Goal: Transaction & Acquisition: Purchase product/service

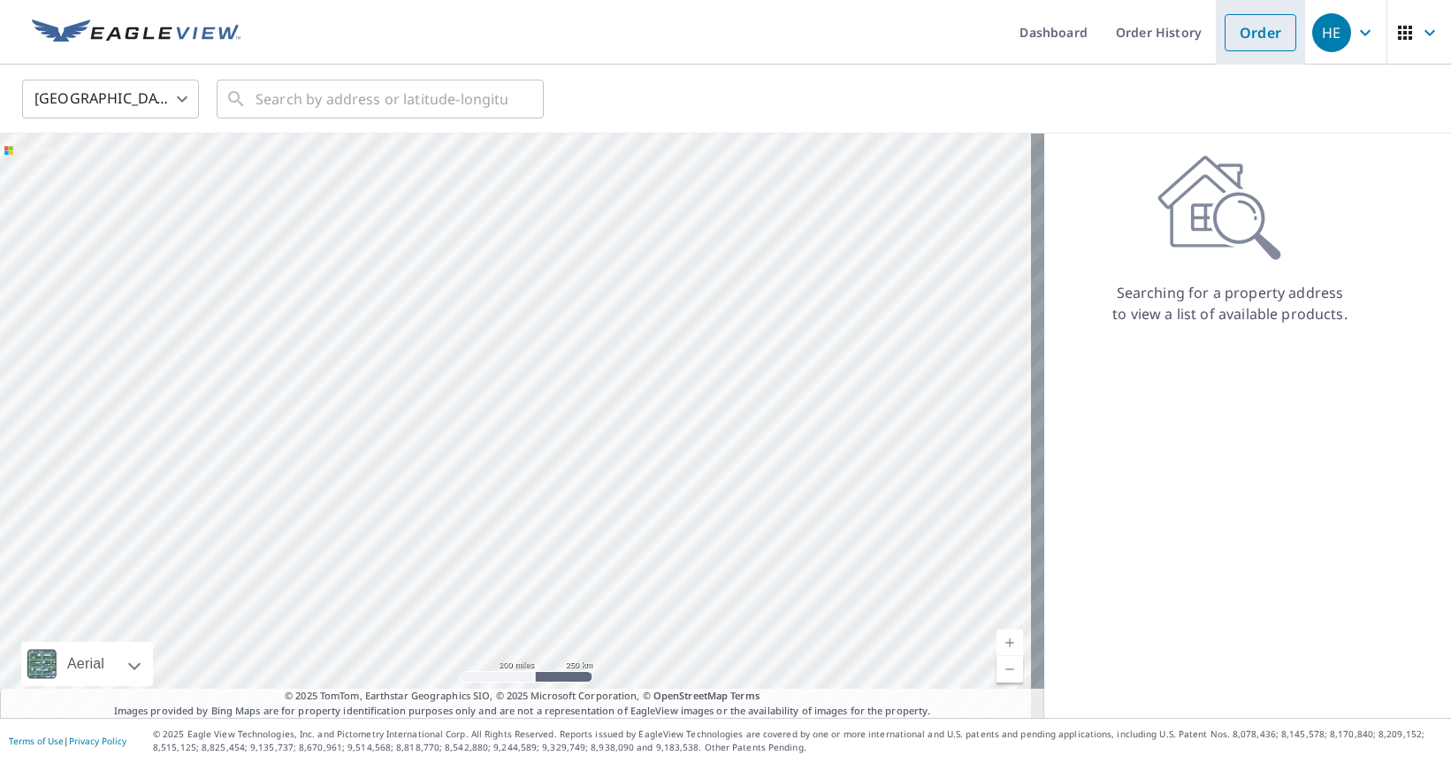
click at [1264, 35] on link "Order" at bounding box center [1260, 32] width 72 height 37
click at [377, 105] on input "text" at bounding box center [381, 99] width 252 height 50
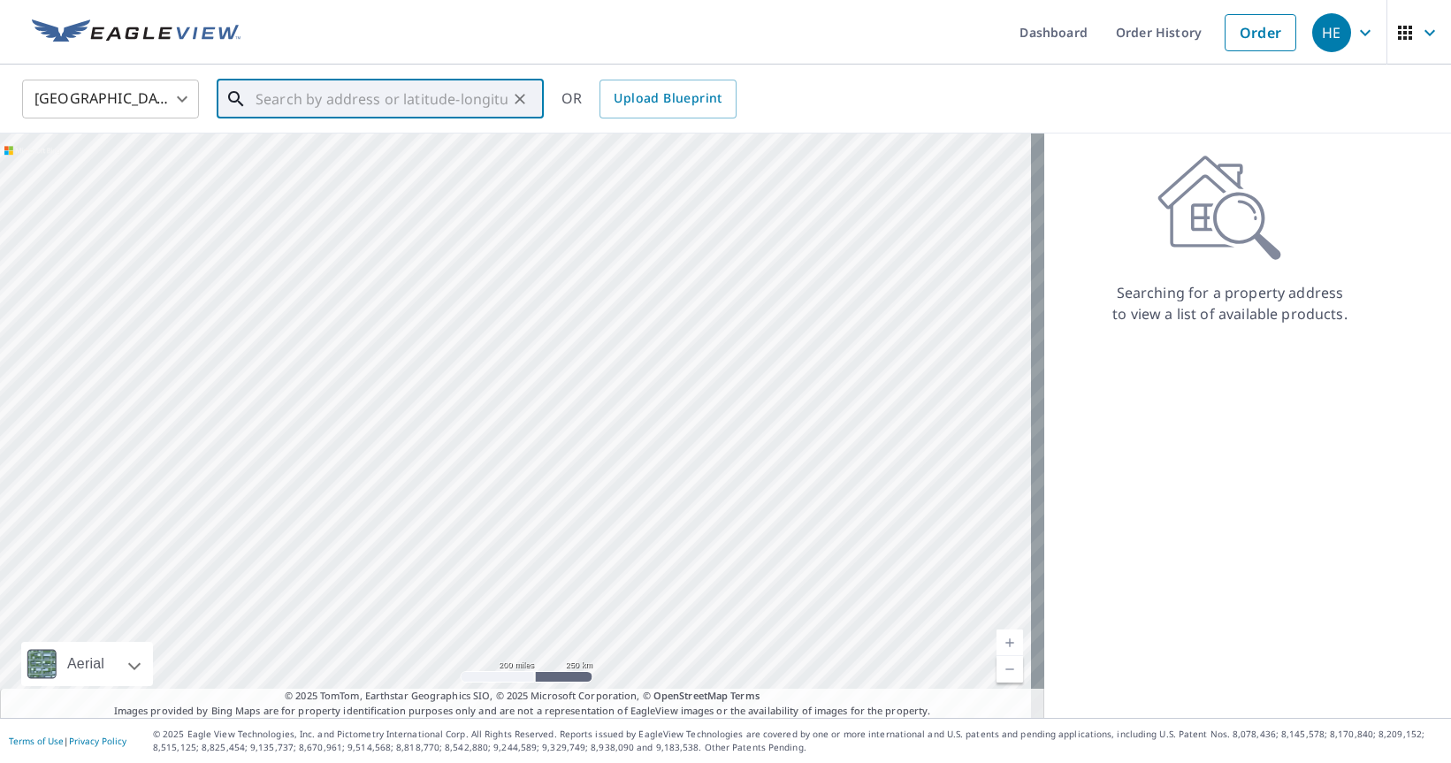
paste input "[STREET_ADDRESS]"
click at [398, 164] on p "[GEOGRAPHIC_DATA], MD 21403" at bounding box center [391, 170] width 278 height 18
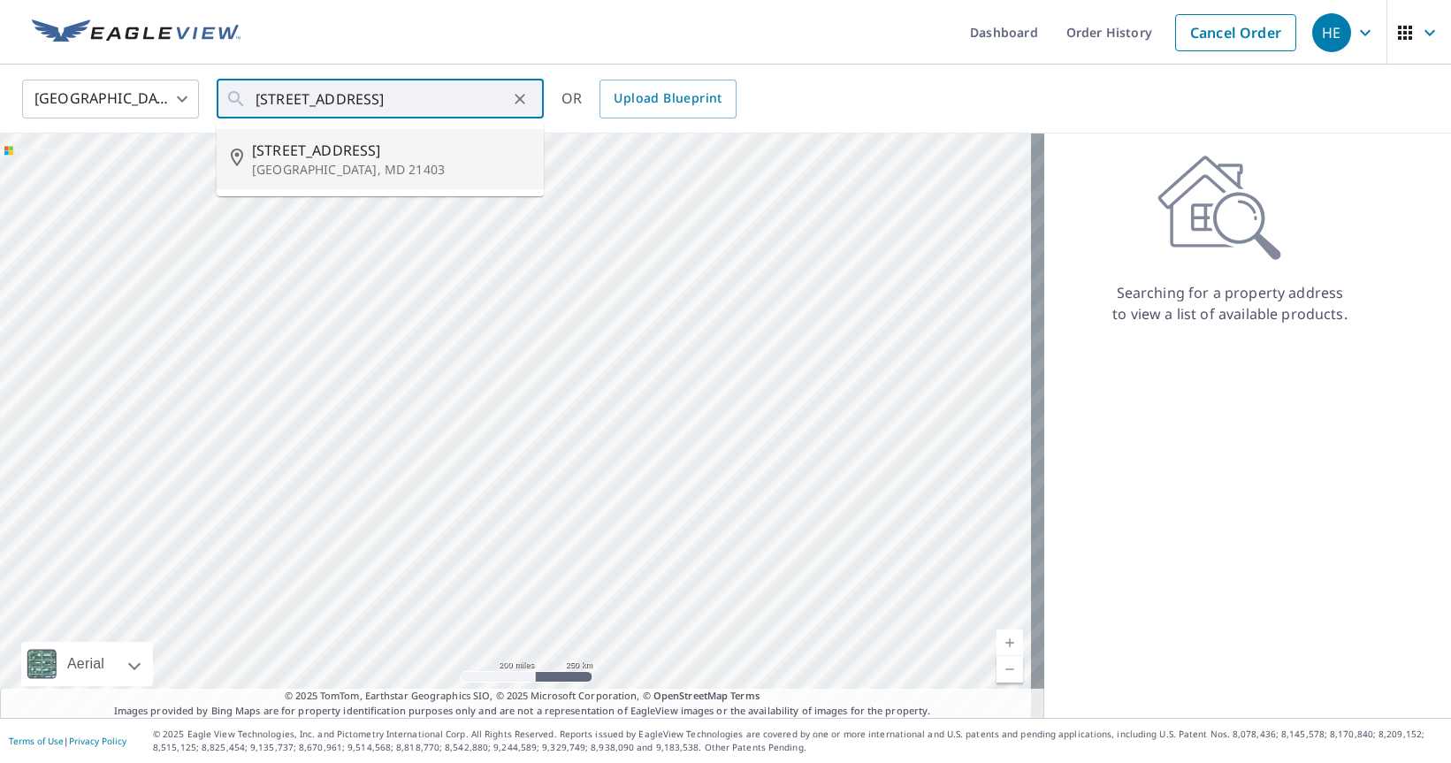
type input "[STREET_ADDRESS]"
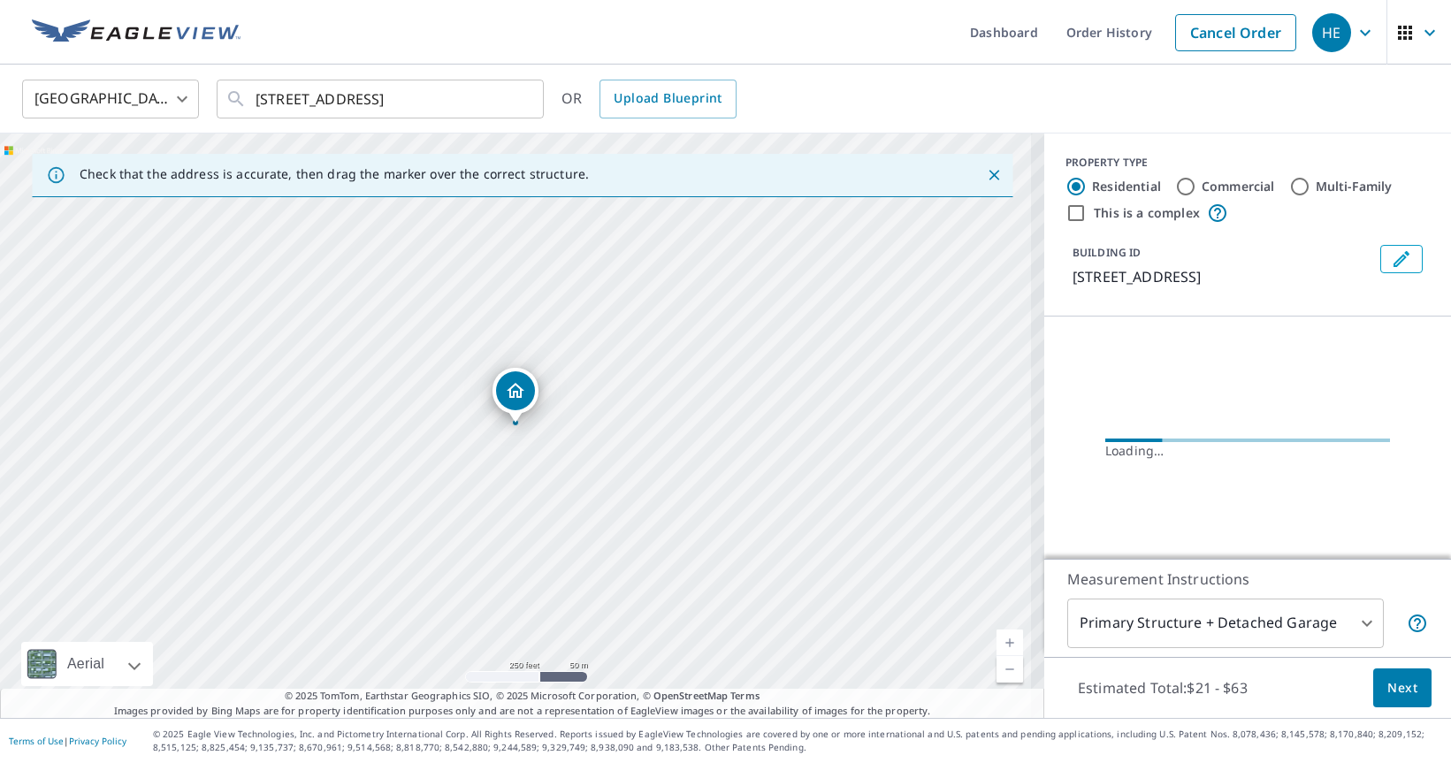
scroll to position [0, 0]
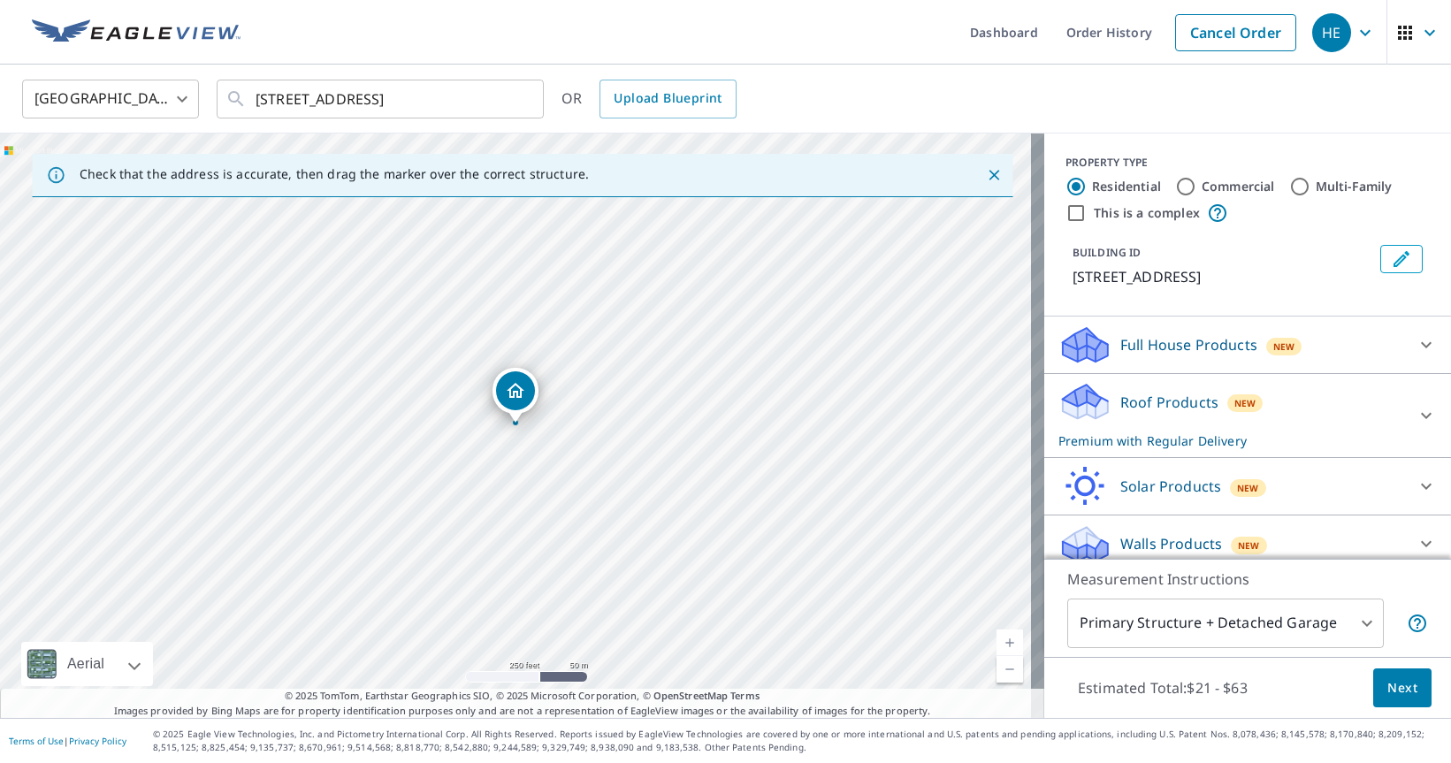
click at [1226, 605] on body "HE HE Dashboard Order History Cancel Order HE [GEOGRAPHIC_DATA] [GEOGRAPHIC_DAT…" at bounding box center [725, 381] width 1451 height 763
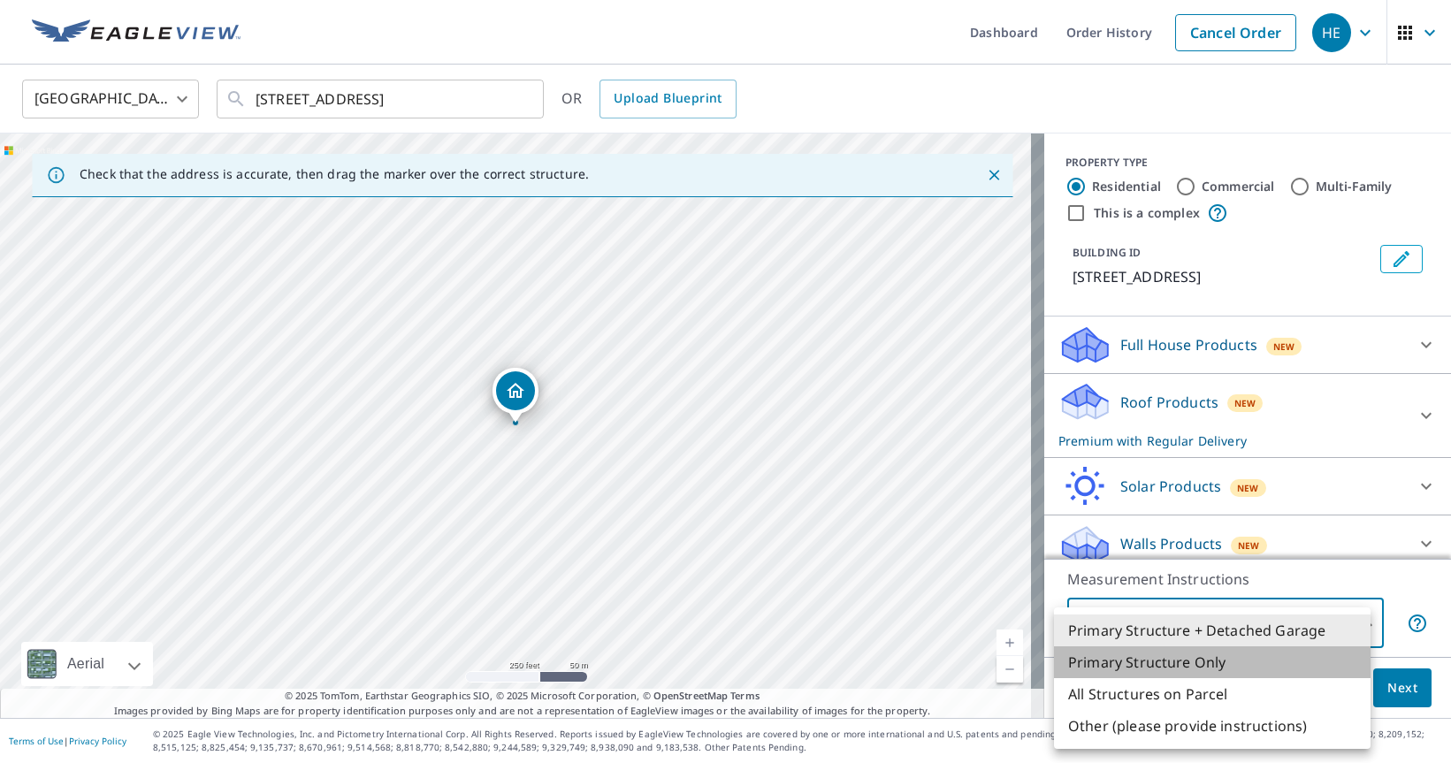
click at [1183, 659] on li "Primary Structure Only" at bounding box center [1212, 662] width 316 height 32
type input "2"
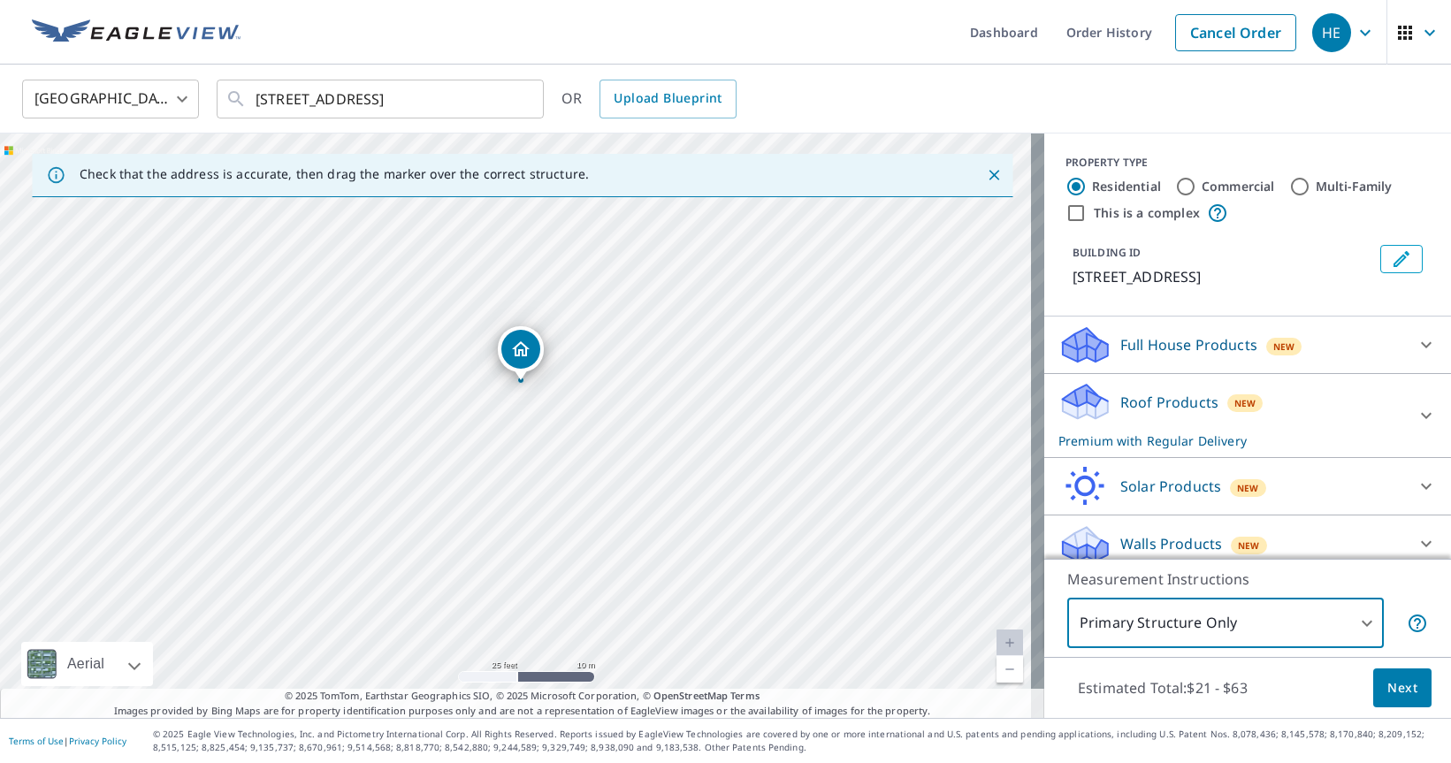
click at [1275, 438] on p "Premium with Regular Delivery" at bounding box center [1231, 440] width 347 height 19
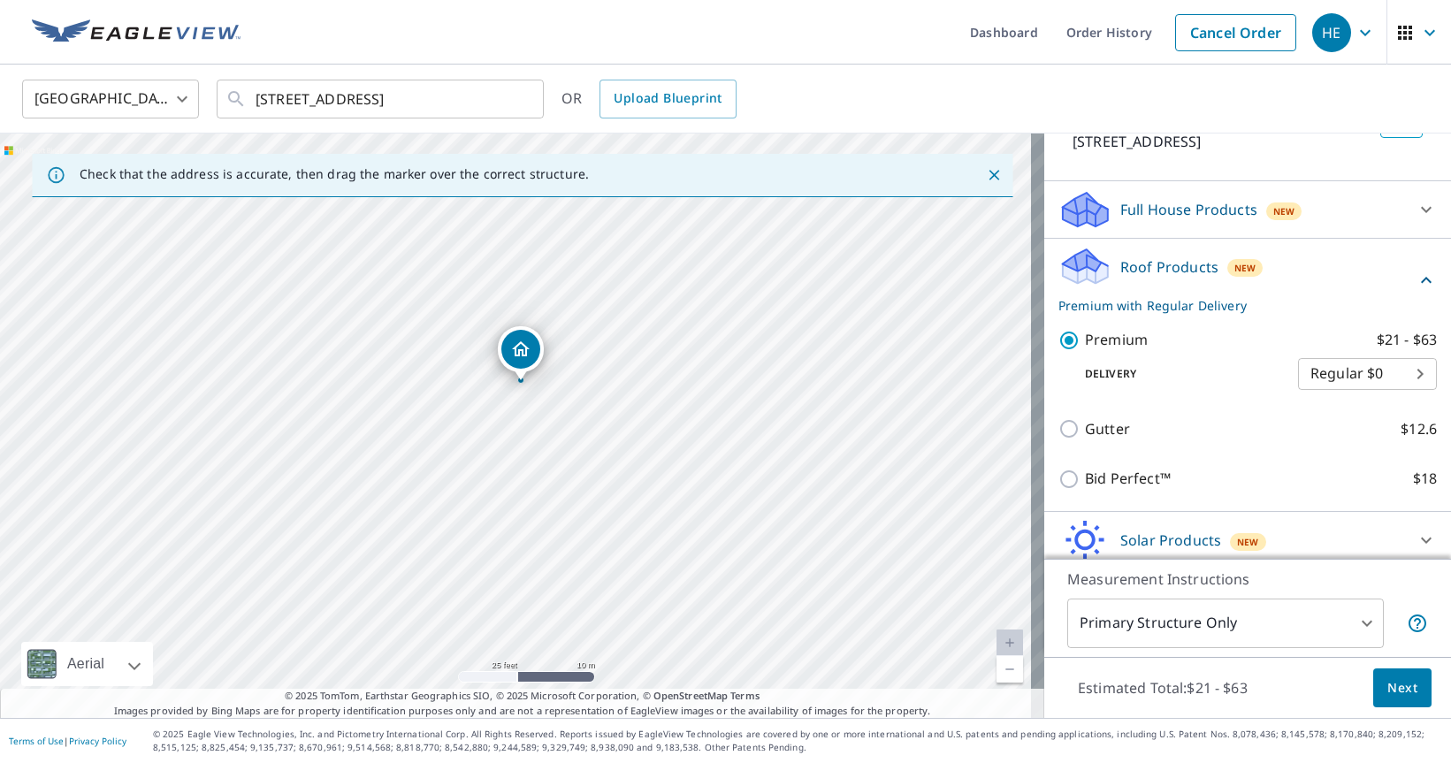
scroll to position [136, 0]
click at [1388, 686] on span "Next" at bounding box center [1402, 688] width 30 height 22
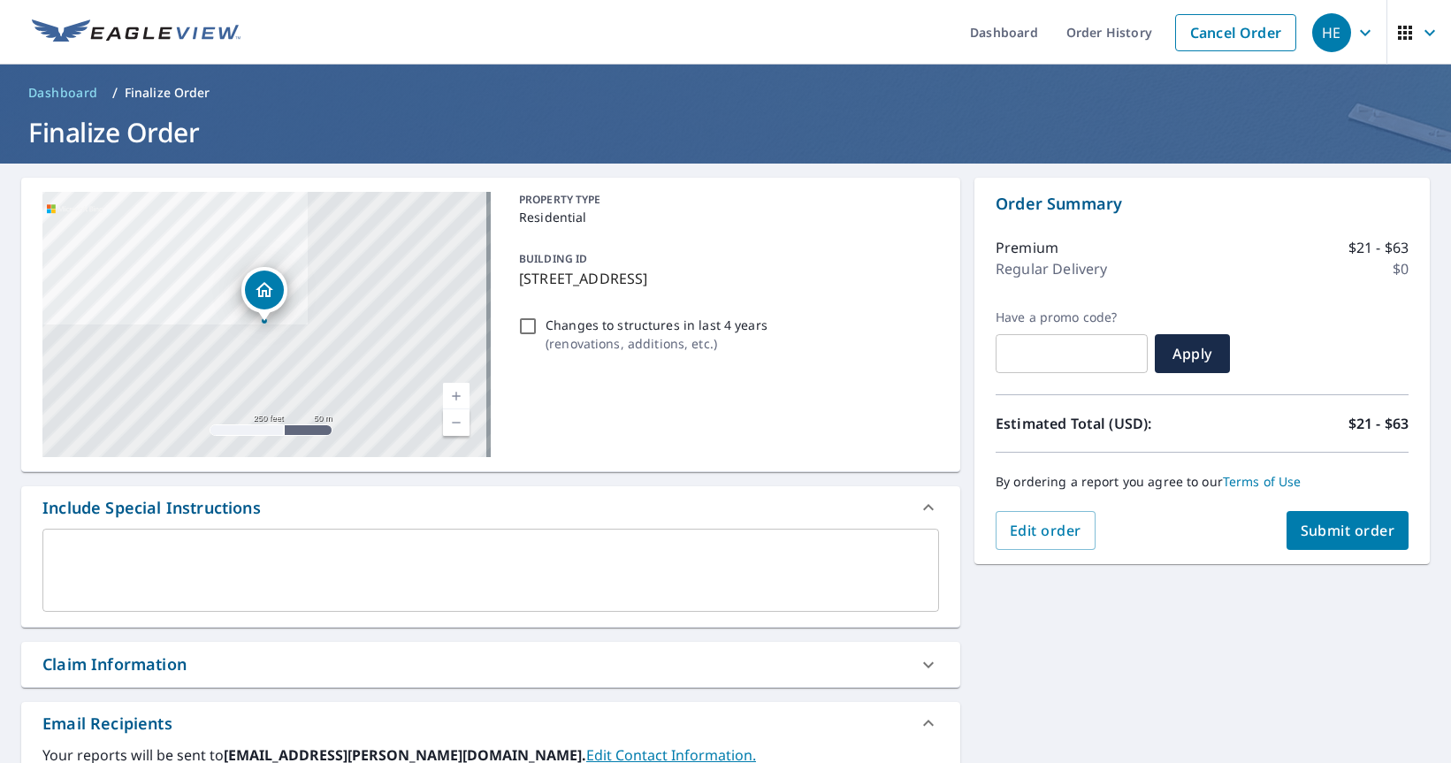
click at [1352, 544] on button "Submit order" at bounding box center [1347, 530] width 123 height 39
checkbox input "true"
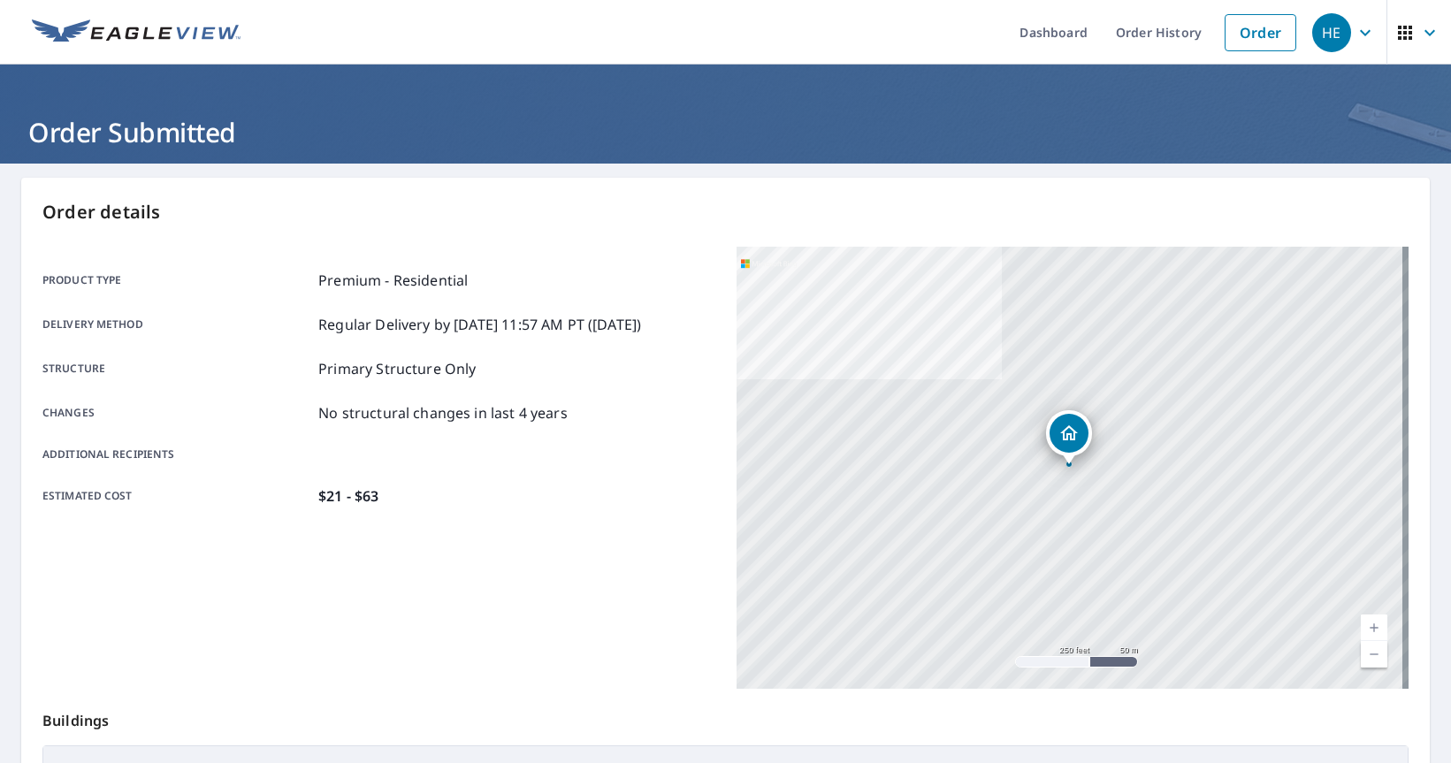
click at [540, 420] on p "No structural changes in last 4 years" at bounding box center [442, 412] width 249 height 21
